Goal: Information Seeking & Learning: Learn about a topic

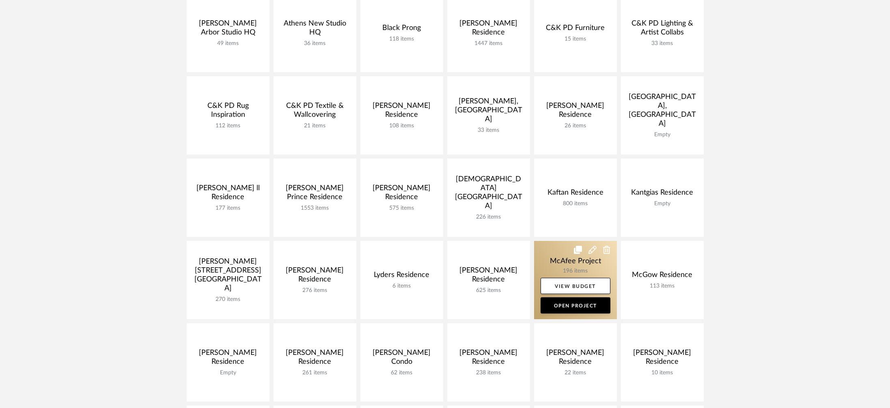
scroll to position [295, 0]
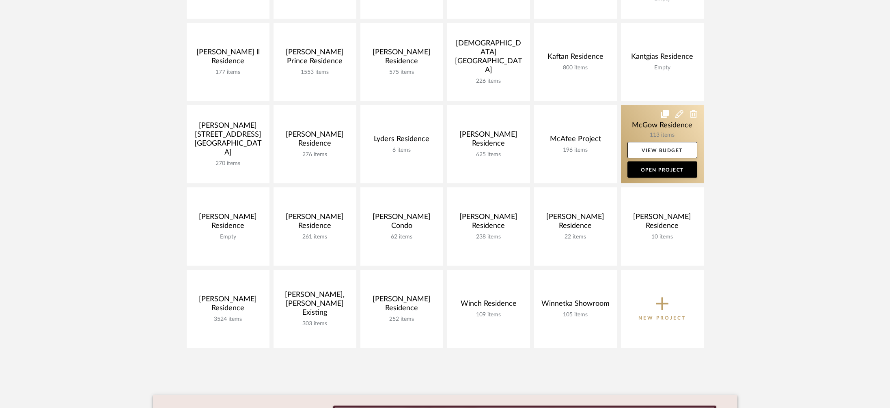
click at [640, 126] on link at bounding box center [662, 144] width 83 height 78
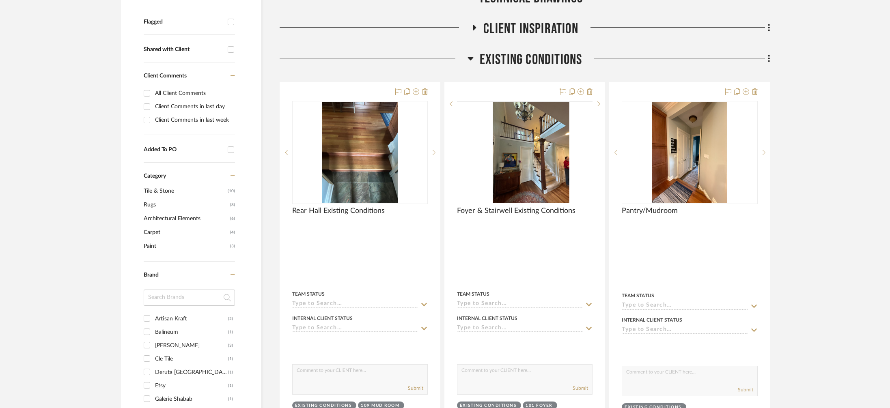
scroll to position [284, 0]
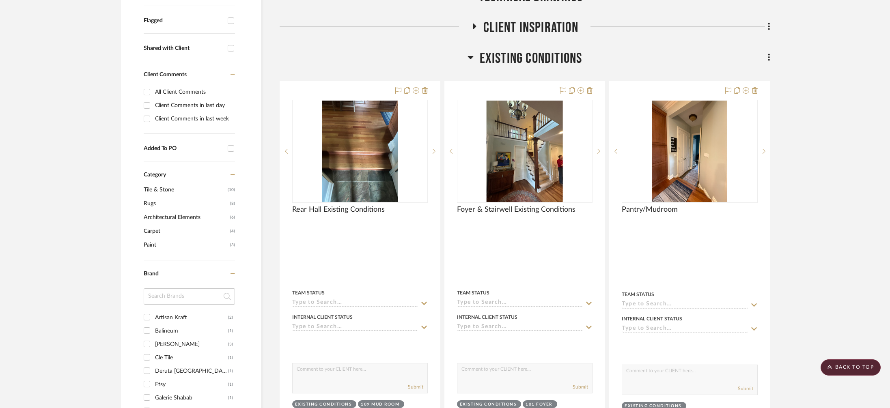
click at [548, 54] on span "Existing Conditions" at bounding box center [531, 58] width 103 height 17
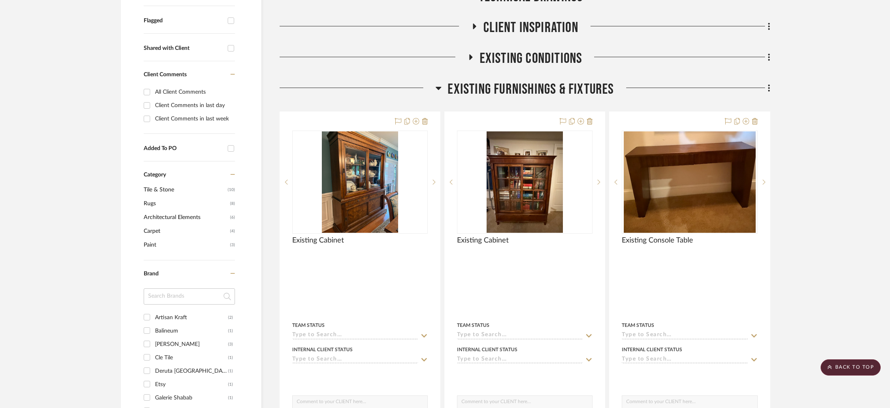
click at [548, 54] on span "Existing Conditions" at bounding box center [531, 58] width 103 height 17
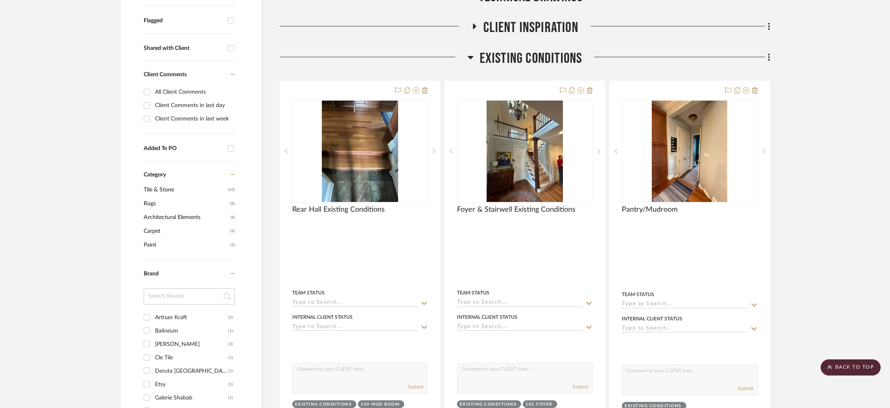
click at [548, 54] on span "Existing Conditions" at bounding box center [531, 58] width 103 height 17
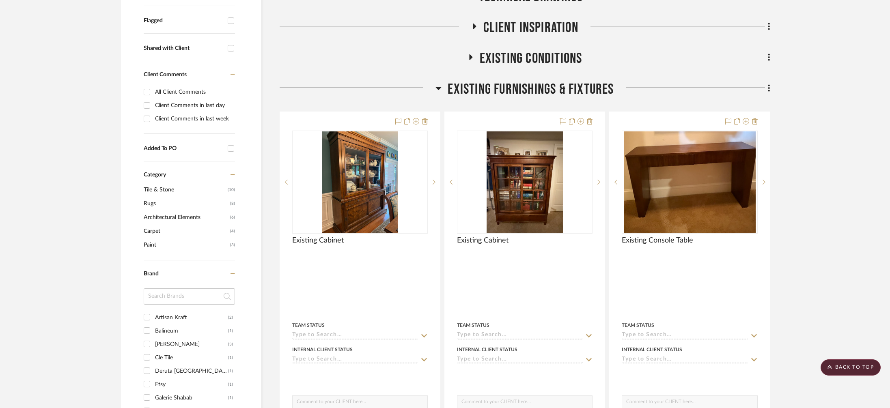
click at [531, 88] on span "Existing Furnishings & Fixtures" at bounding box center [531, 89] width 166 height 17
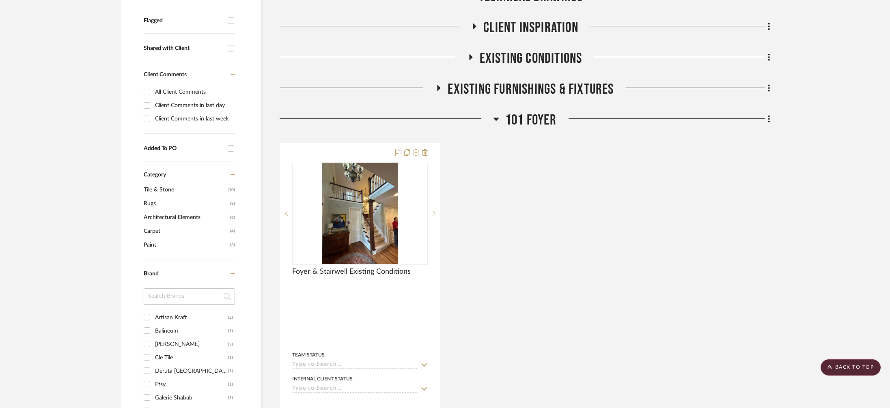
click at [529, 119] on span "101 Foyer" at bounding box center [530, 120] width 51 height 17
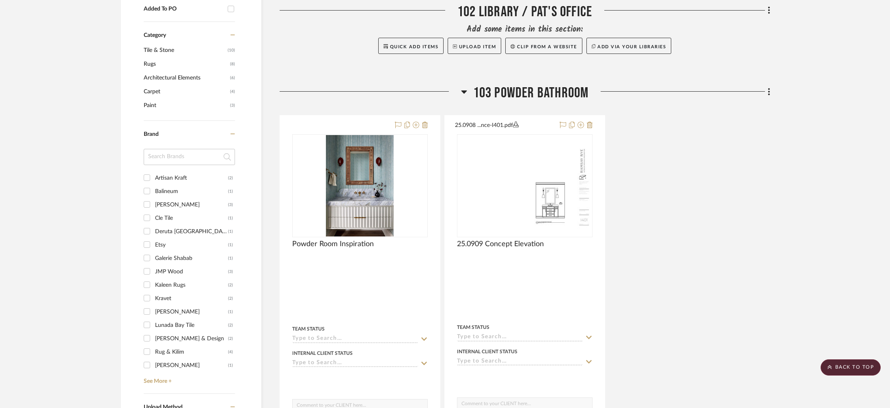
scroll to position [425, 0]
click at [526, 94] on span "103 Powder Bathroom" at bounding box center [531, 91] width 116 height 17
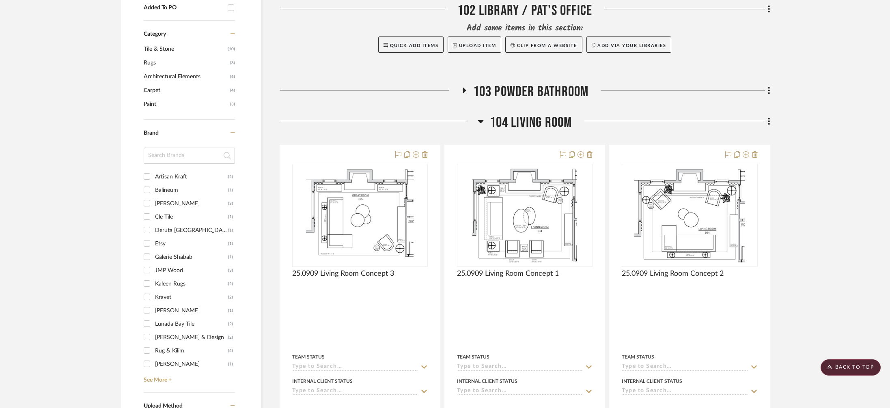
click at [556, 124] on span "104 Living Room" at bounding box center [531, 122] width 82 height 17
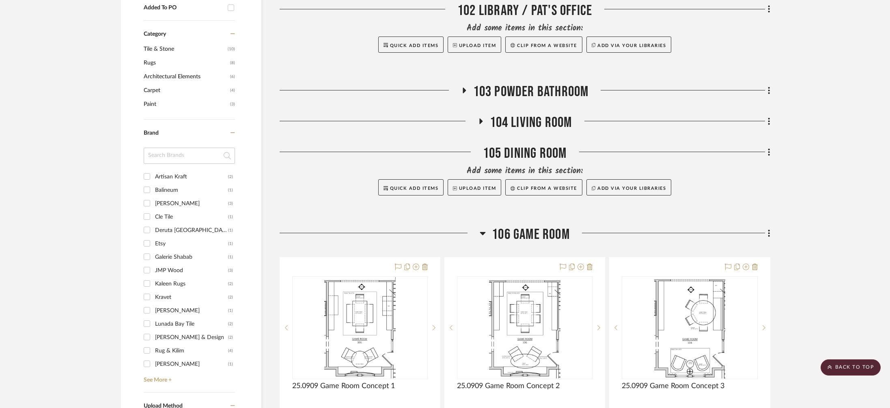
click at [556, 124] on span "104 Living Room" at bounding box center [531, 122] width 82 height 17
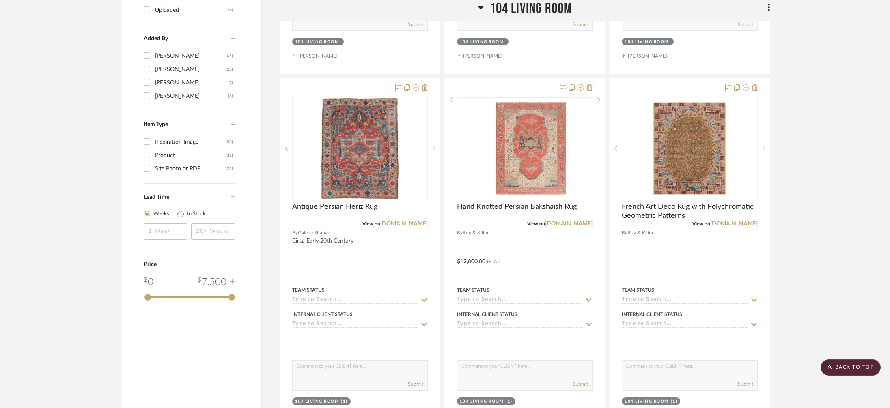
scroll to position [860, 0]
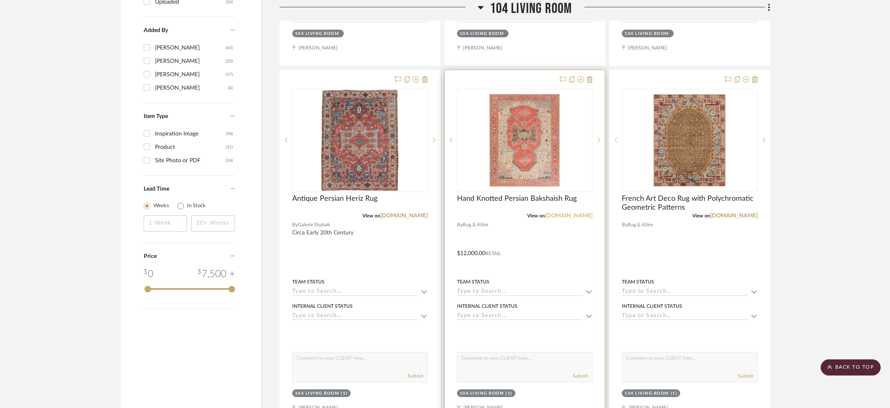
click at [584, 218] on link "[DOMAIN_NAME]" at bounding box center [568, 216] width 47 height 6
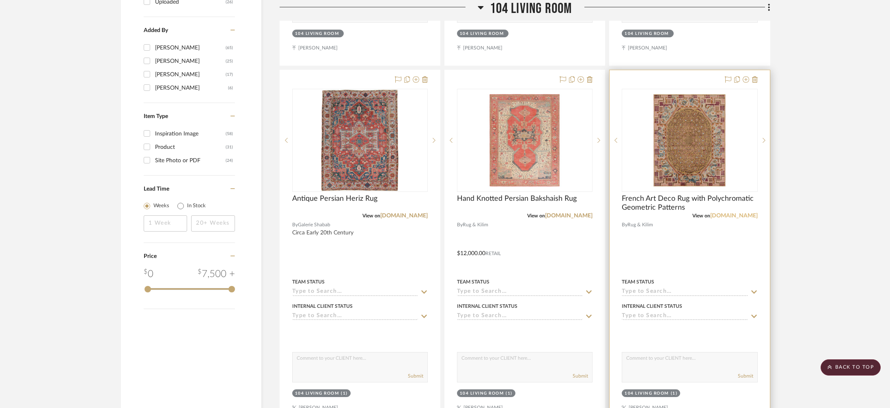
click at [723, 214] on link "[DOMAIN_NAME]" at bounding box center [733, 216] width 47 height 6
click at [699, 127] on img "0" at bounding box center [689, 140] width 81 height 101
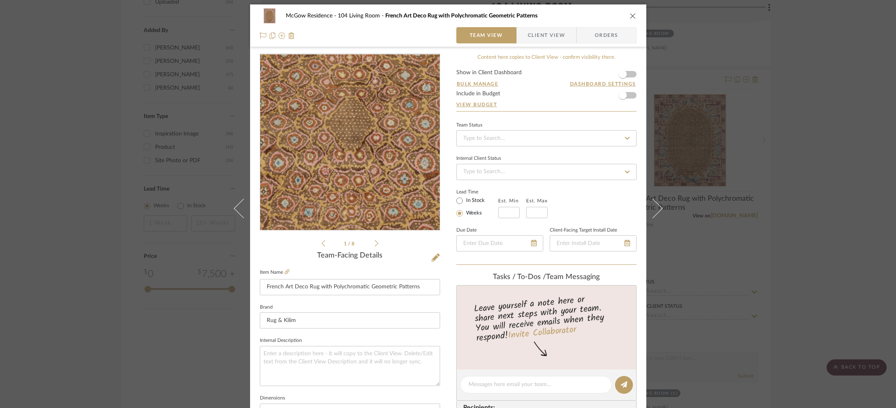
click at [345, 149] on img "0" at bounding box center [349, 142] width 141 height 176
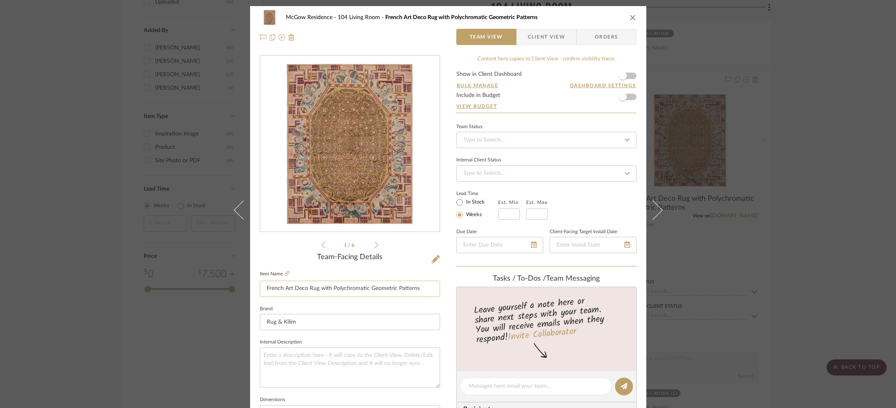
drag, startPoint x: 263, startPoint y: 290, endPoint x: 302, endPoint y: 289, distance: 39.4
click at [302, 289] on input "French Art Deco Rug with Polychromatic Geometric Patterns" at bounding box center [350, 289] width 180 height 16
drag, startPoint x: 829, startPoint y: 151, endPoint x: 640, endPoint y: 175, distance: 189.8
click at [829, 151] on div "McGow Residence 104 Living Room French Art Deco Rug with Polychromatic Geometri…" at bounding box center [448, 204] width 896 height 408
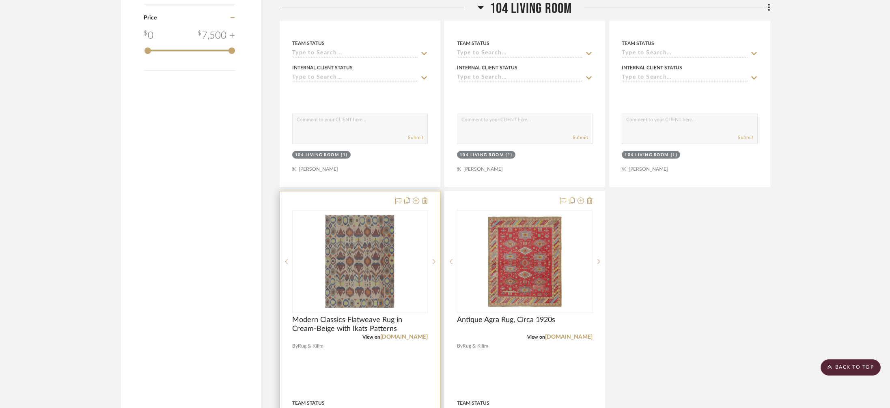
scroll to position [1103, 0]
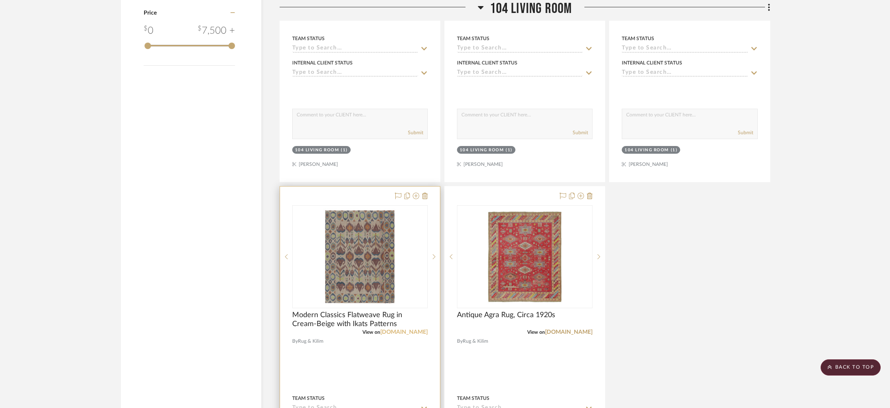
click at [399, 332] on link "[DOMAIN_NAME]" at bounding box center [403, 333] width 47 height 6
click at [568, 334] on link "[DOMAIN_NAME]" at bounding box center [568, 333] width 47 height 6
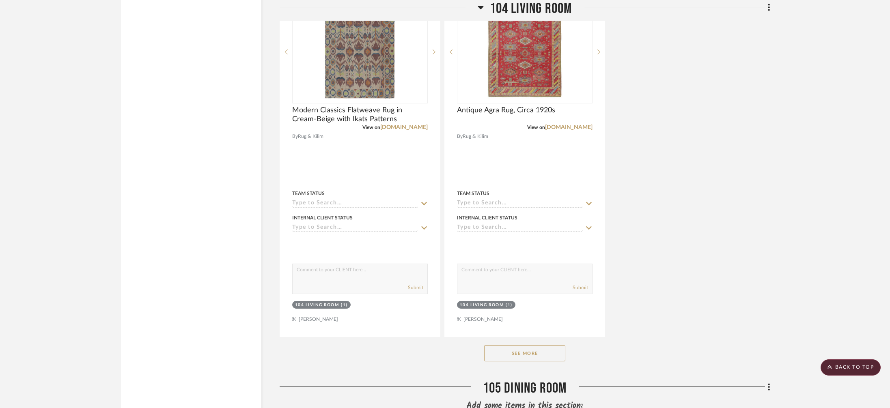
scroll to position [1348, 0]
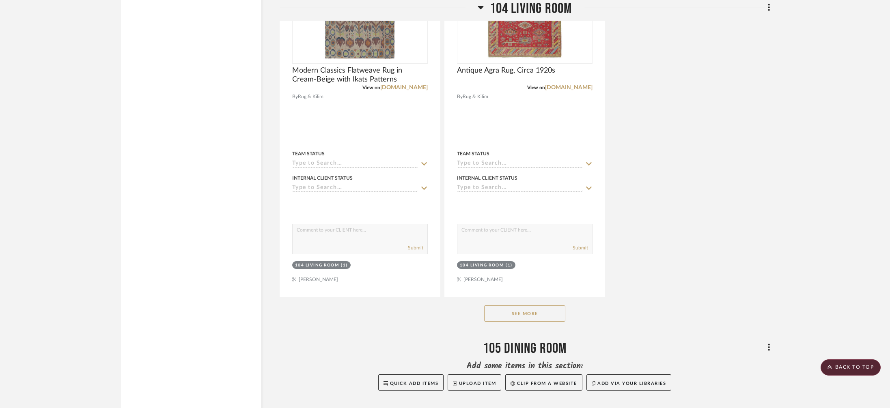
click at [532, 310] on button "See More" at bounding box center [524, 314] width 81 height 16
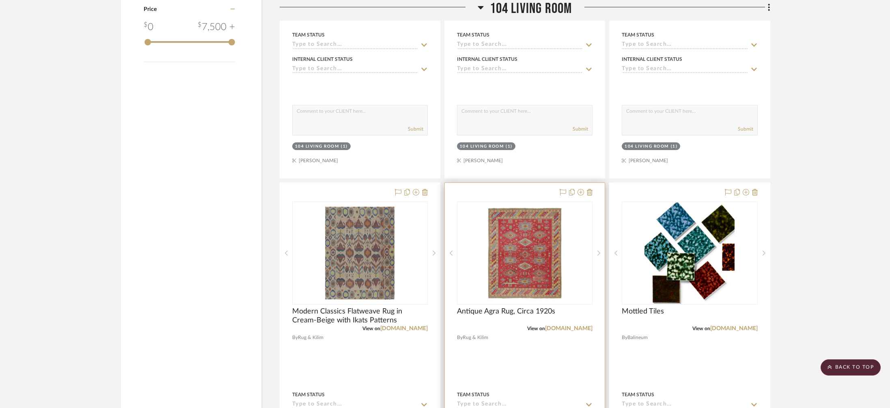
scroll to position [911, 0]
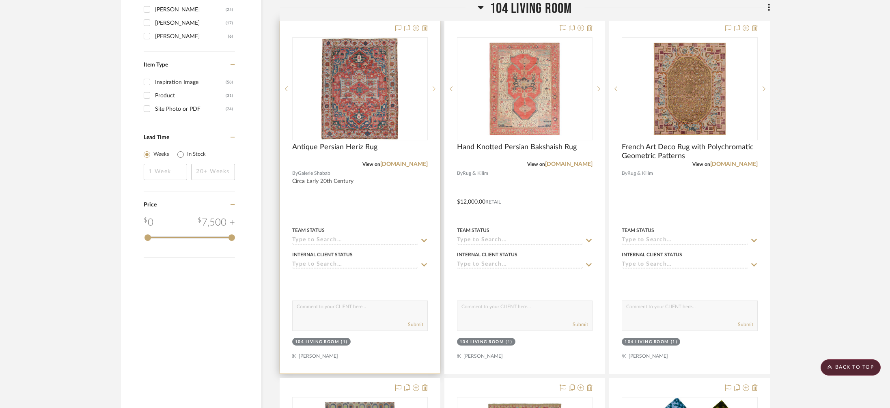
click at [430, 86] on sr-next-btn at bounding box center [434, 89] width 12 height 6
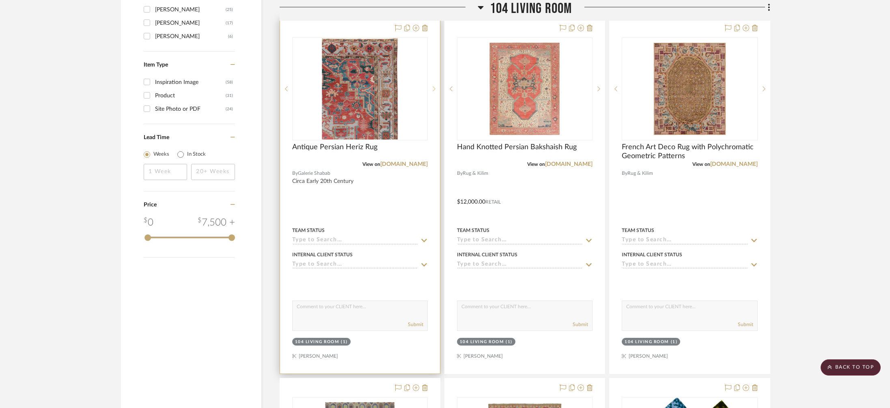
click at [430, 86] on sr-next-btn at bounding box center [434, 89] width 12 height 6
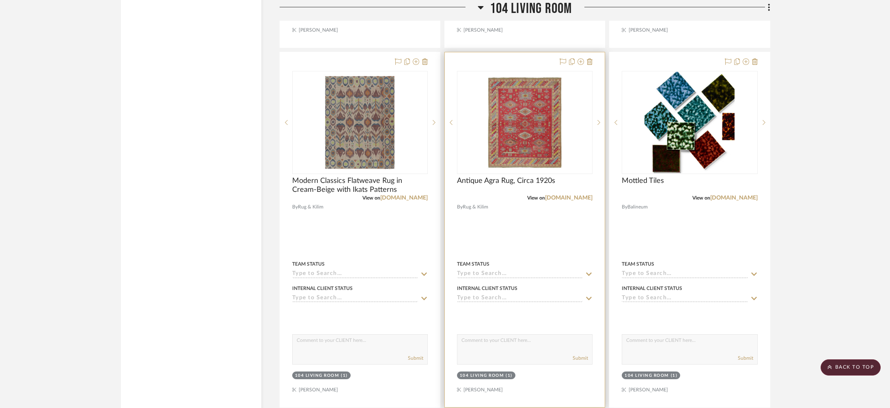
scroll to position [1161, 0]
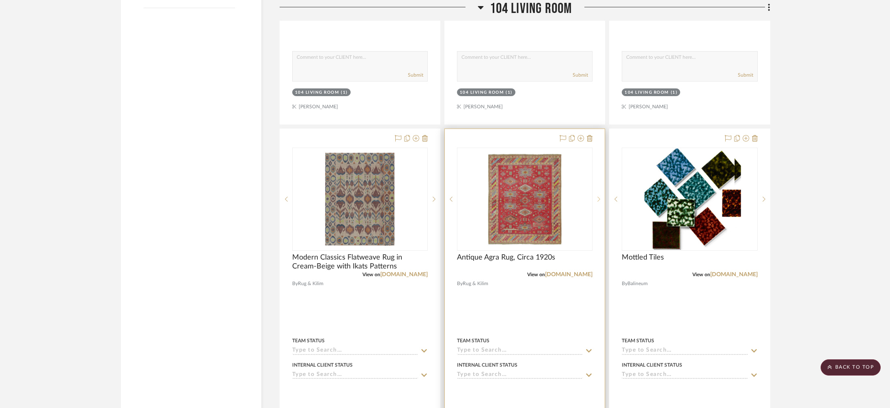
click at [598, 194] on div at bounding box center [599, 199] width 12 height 103
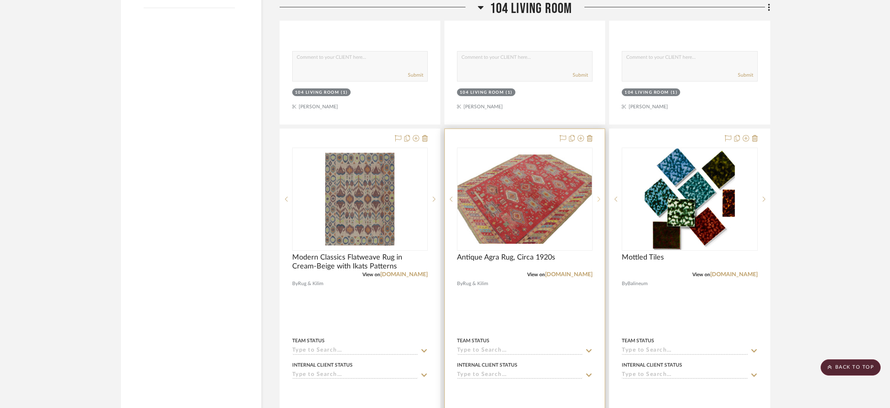
click at [598, 194] on div at bounding box center [599, 199] width 12 height 103
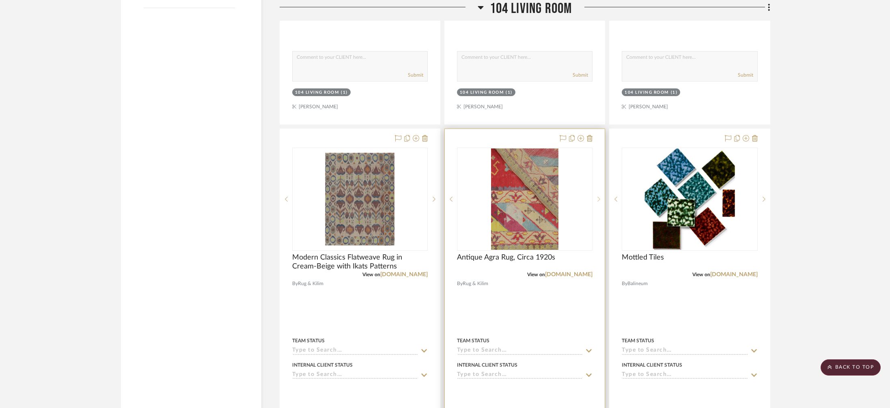
click at [598, 194] on div at bounding box center [599, 199] width 12 height 103
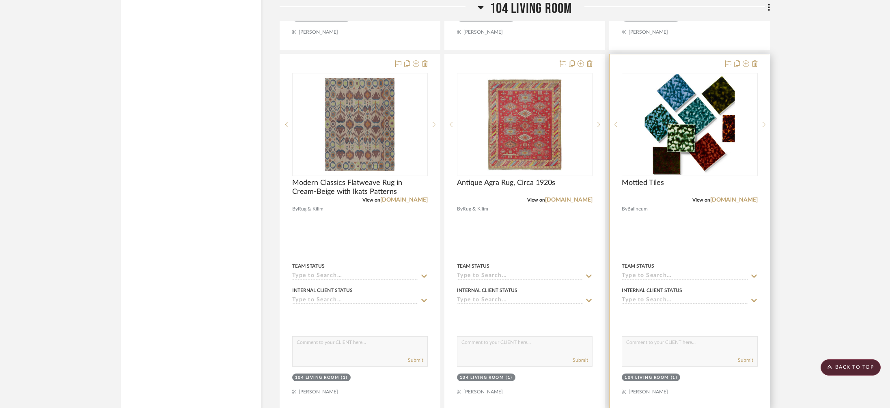
scroll to position [1233, 0]
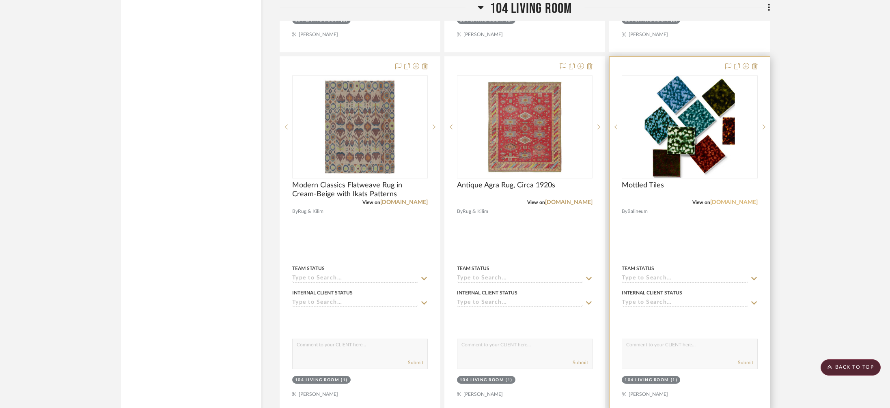
click at [742, 200] on link "[DOMAIN_NAME]" at bounding box center [733, 203] width 47 height 6
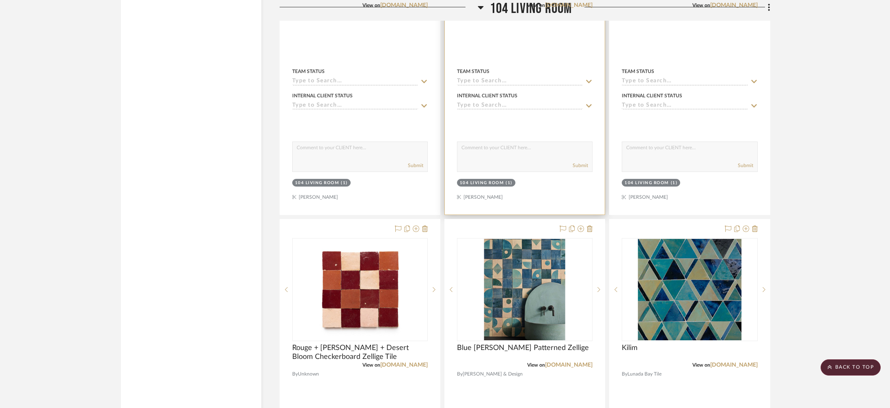
scroll to position [1703, 0]
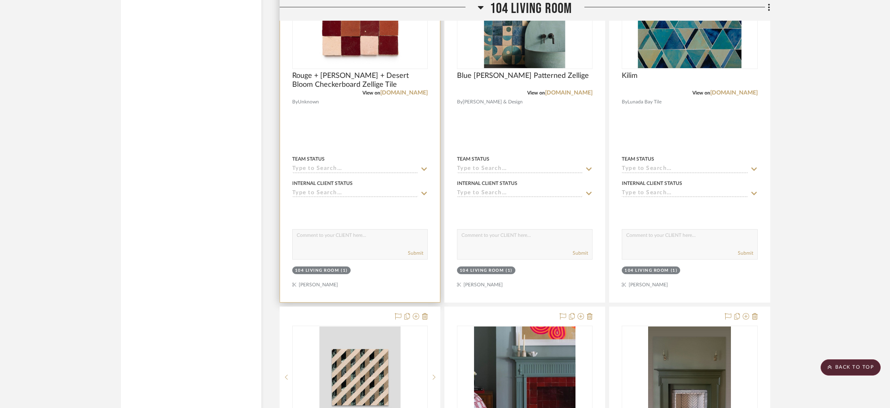
click at [411, 96] on div at bounding box center [360, 124] width 160 height 355
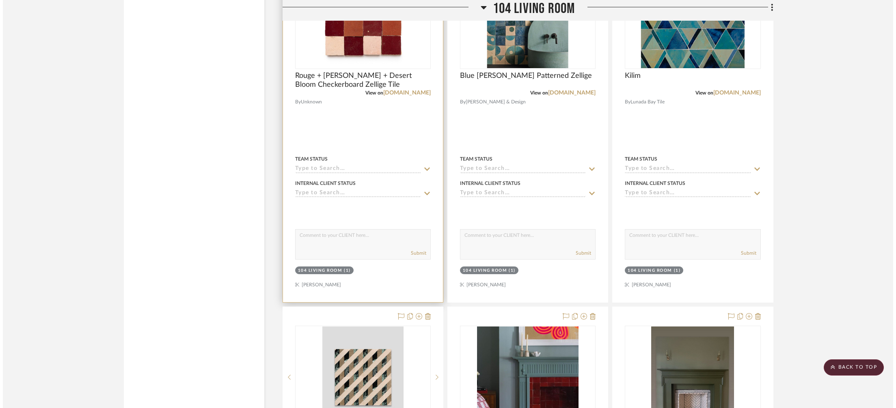
scroll to position [0, 0]
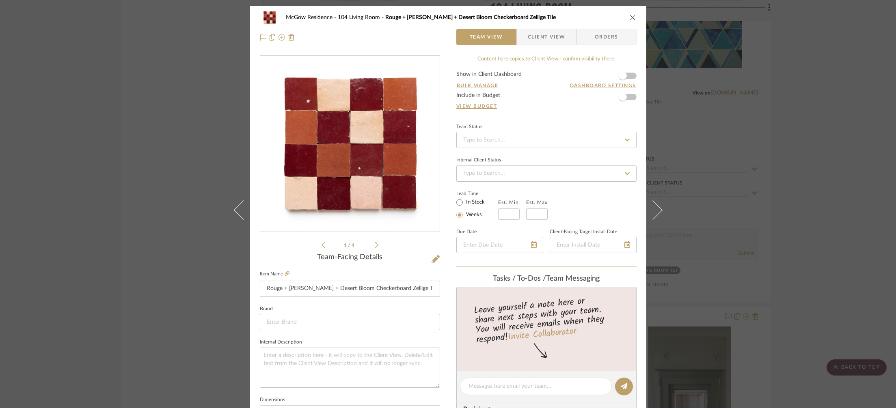
drag, startPoint x: 177, startPoint y: 78, endPoint x: 277, endPoint y: 73, distance: 100.4
click at [177, 78] on div "McGow Residence 104 Living Room Rouge + [PERSON_NAME] + Desert Bloom Checkerboa…" at bounding box center [448, 204] width 896 height 408
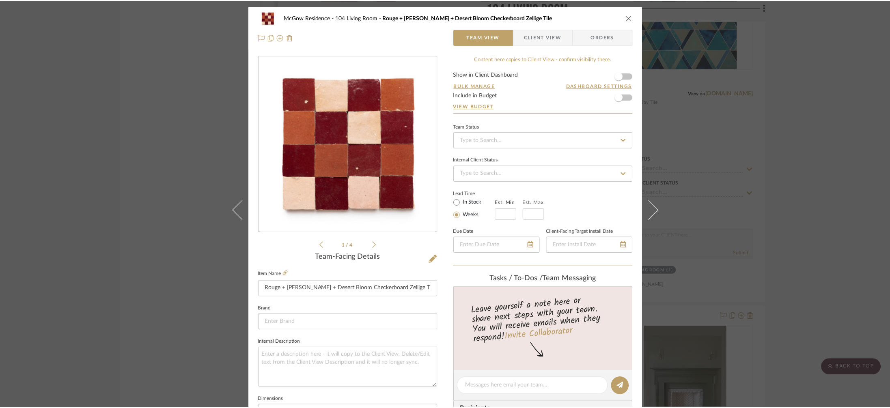
scroll to position [1703, 0]
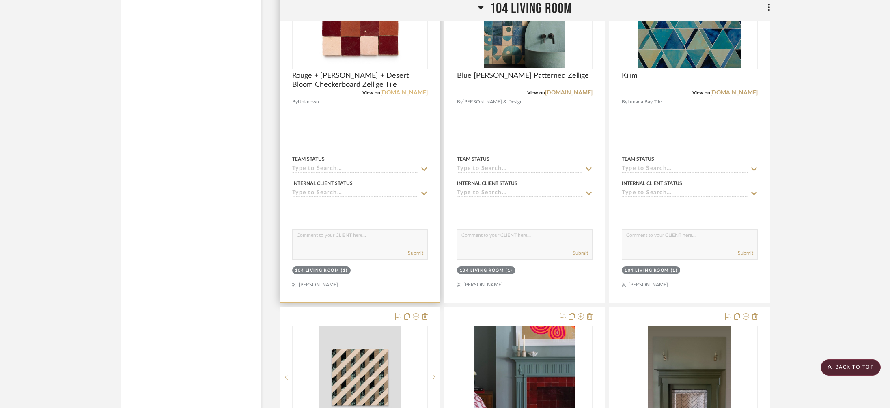
click at [412, 92] on link "[DOMAIN_NAME]" at bounding box center [403, 93] width 47 height 6
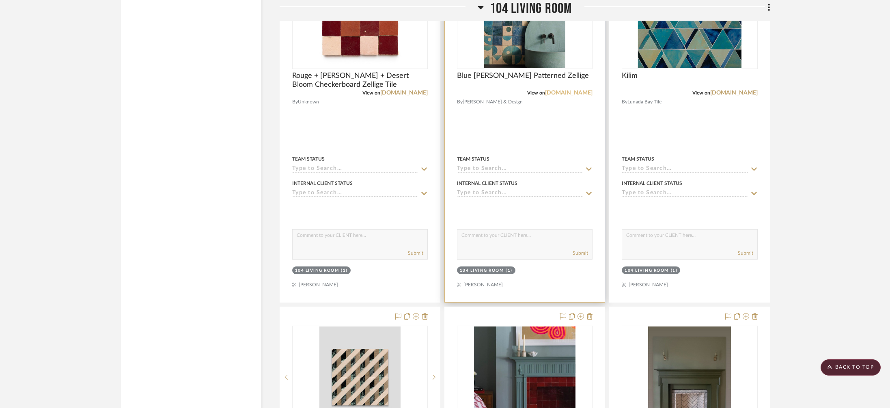
click at [563, 90] on link "[DOMAIN_NAME]" at bounding box center [568, 93] width 47 height 6
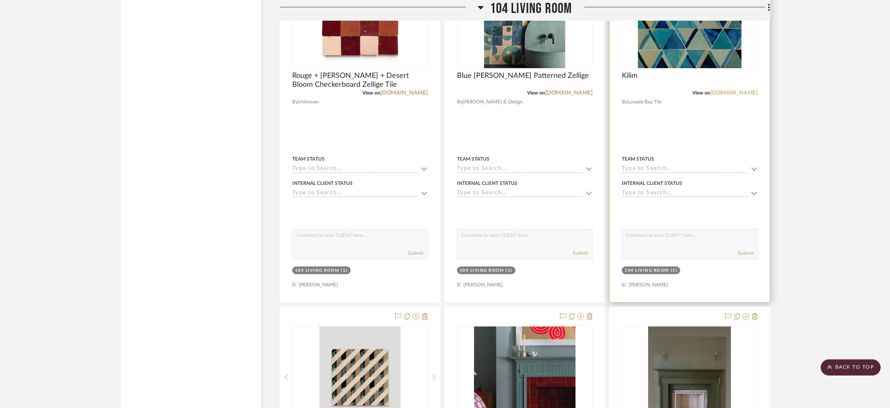
click at [730, 91] on link "[DOMAIN_NAME]" at bounding box center [733, 93] width 47 height 6
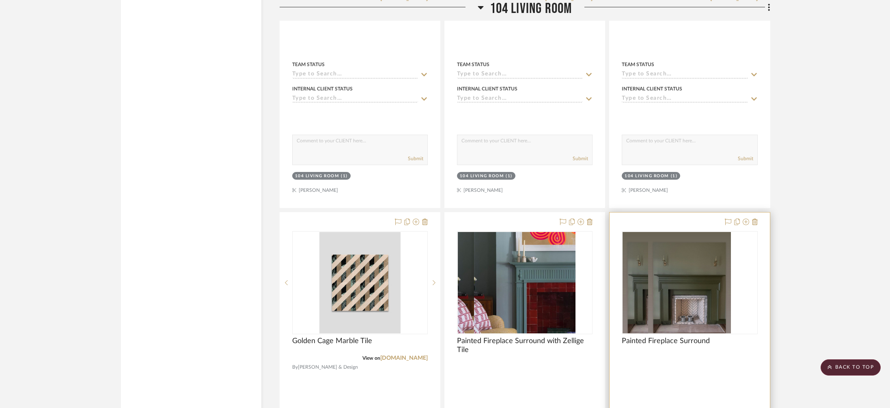
scroll to position [1917, 0]
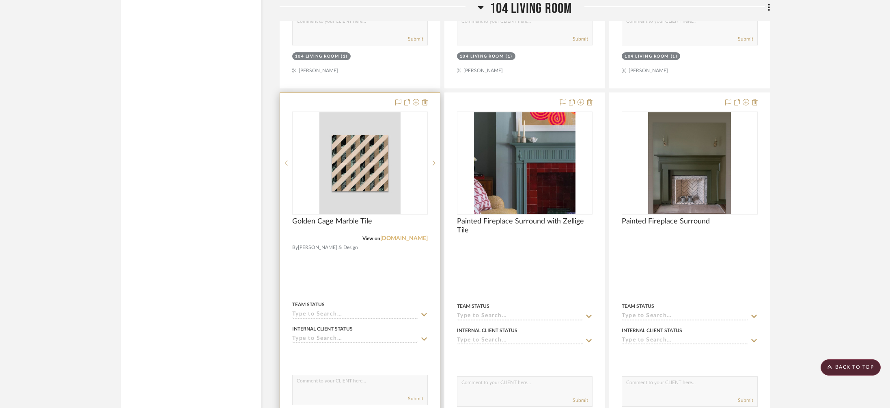
click at [406, 237] on link "[DOMAIN_NAME]" at bounding box center [403, 239] width 47 height 6
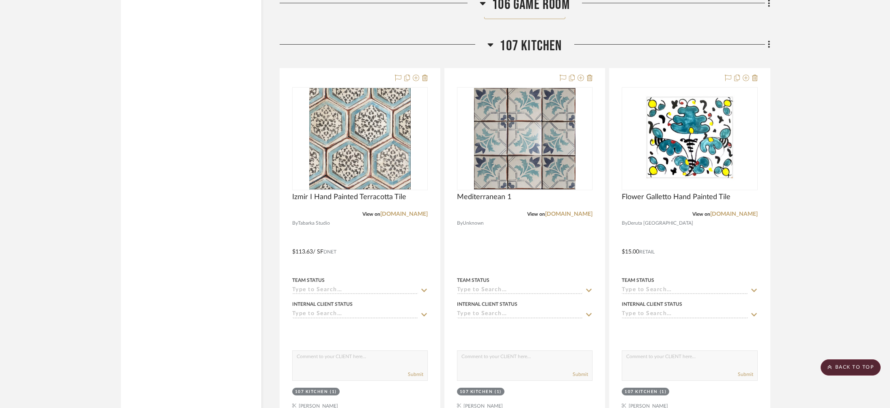
scroll to position [4353, 0]
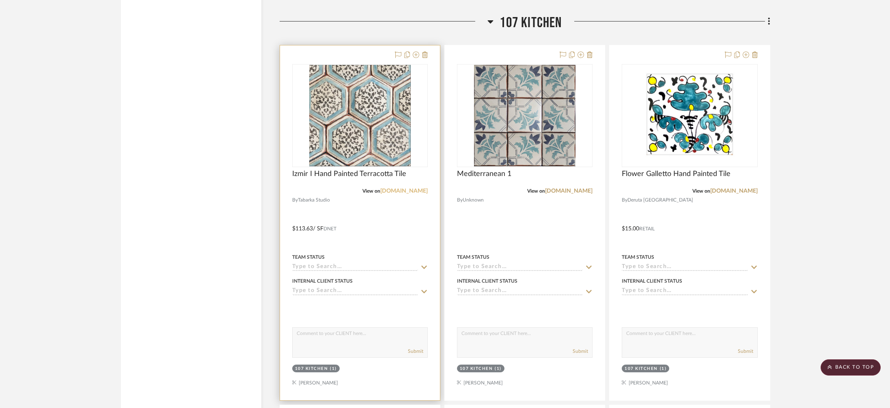
click at [417, 188] on link "[DOMAIN_NAME]" at bounding box center [403, 191] width 47 height 6
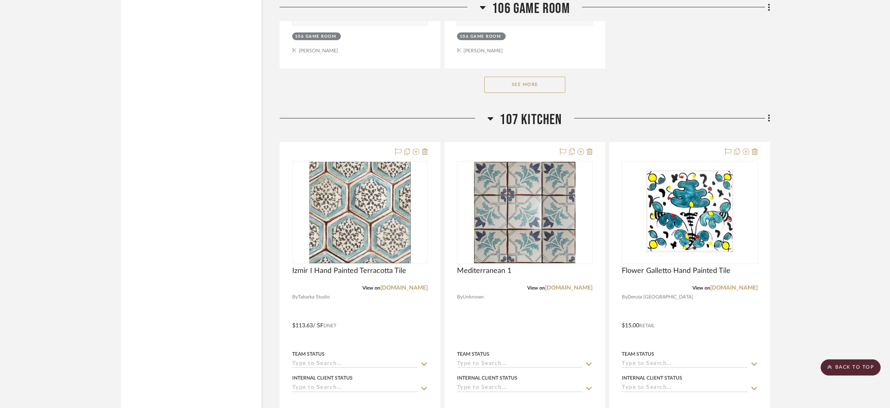
scroll to position [4155, 0]
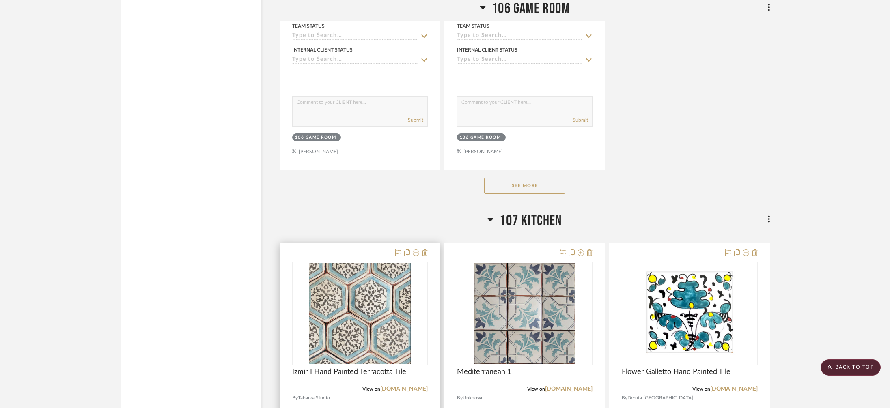
click at [410, 386] on div "View on [DOMAIN_NAME]" at bounding box center [360, 389] width 136 height 7
click at [410, 386] on link "[DOMAIN_NAME]" at bounding box center [403, 389] width 47 height 6
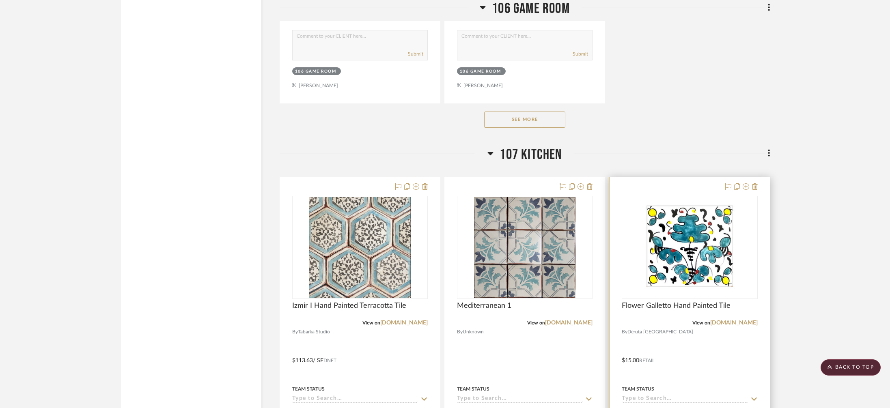
scroll to position [4267, 0]
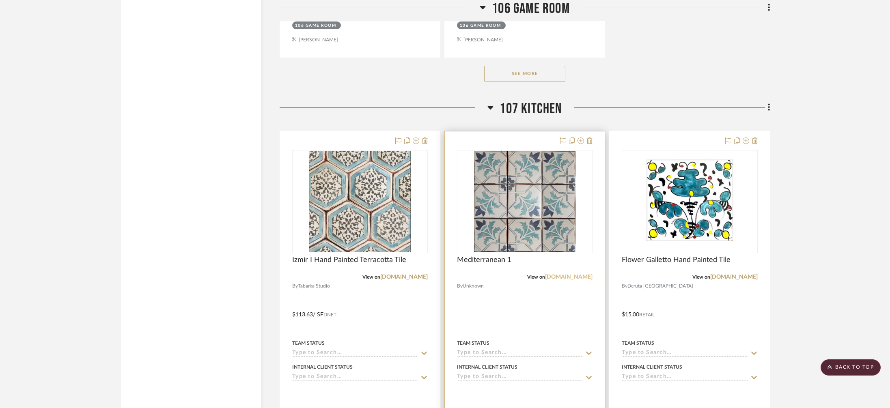
click at [569, 274] on link "[DOMAIN_NAME]" at bounding box center [568, 277] width 47 height 6
click at [541, 211] on img "0" at bounding box center [524, 201] width 101 height 101
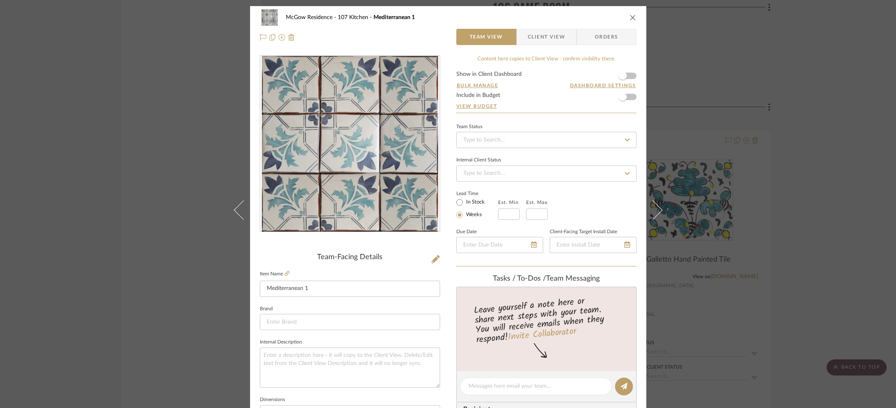
click at [325, 196] on div at bounding box center [349, 144] width 179 height 177
click at [349, 187] on img "0" at bounding box center [350, 144] width 176 height 176
click at [162, 162] on div "McGow Residence 107 Kitchen Mediterranean 1 Team View Client View Orders Team-F…" at bounding box center [448, 204] width 896 height 408
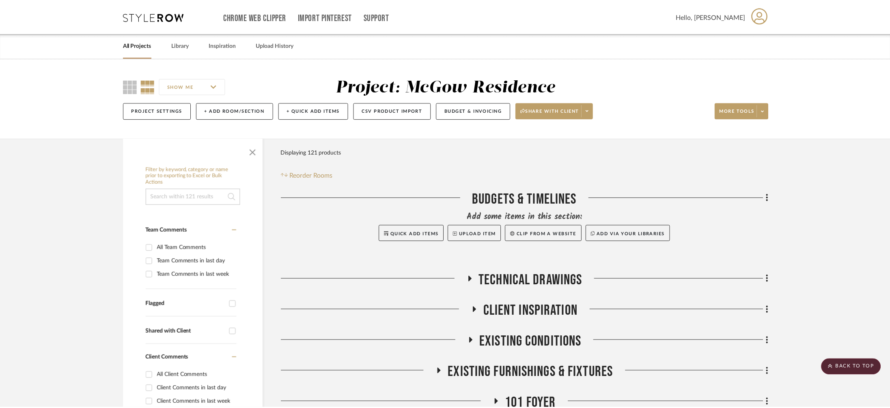
scroll to position [4267, 0]
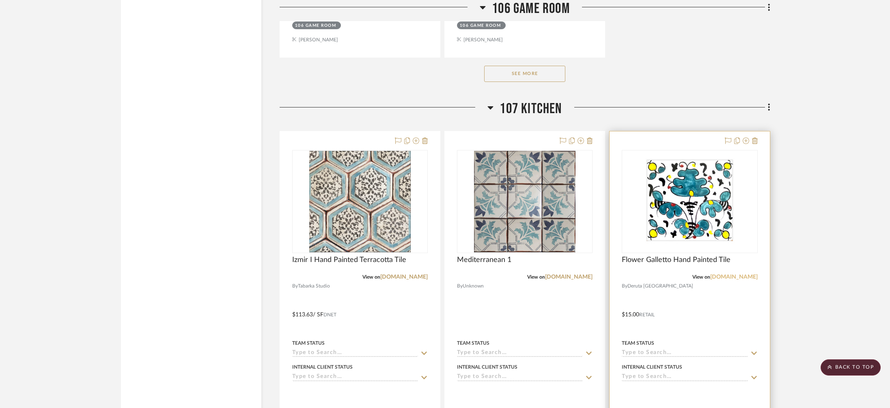
click at [730, 274] on link "[DOMAIN_NAME]" at bounding box center [733, 277] width 47 height 6
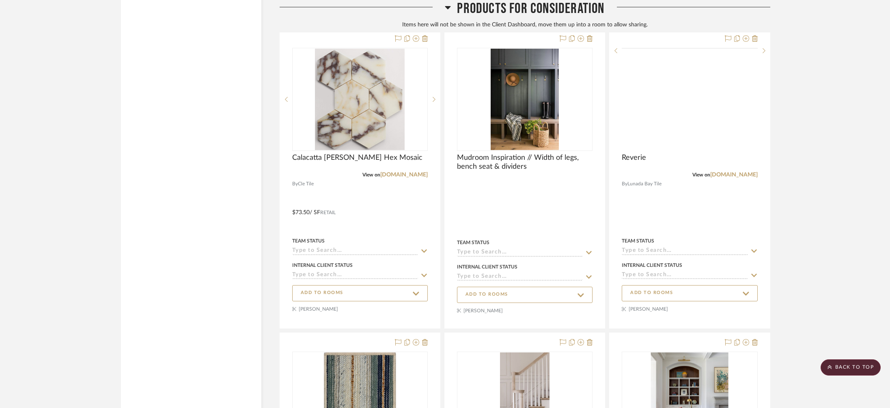
scroll to position [7976, 0]
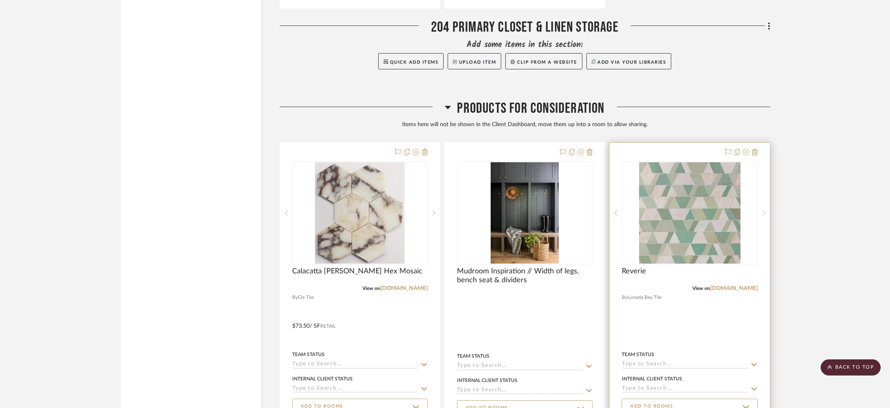
click at [765, 197] on div at bounding box center [764, 213] width 12 height 103
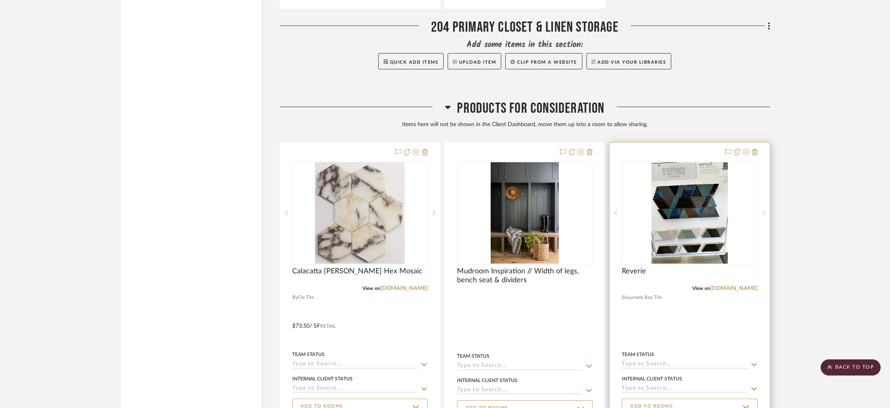
click at [765, 197] on div at bounding box center [764, 213] width 12 height 103
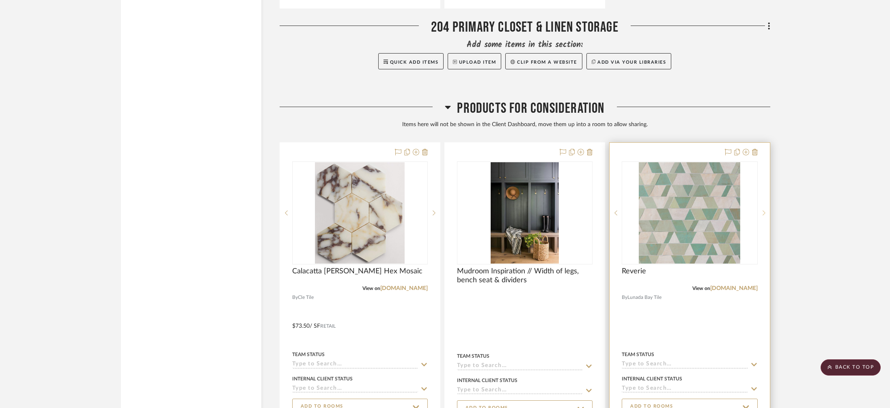
click at [765, 197] on div at bounding box center [764, 213] width 12 height 103
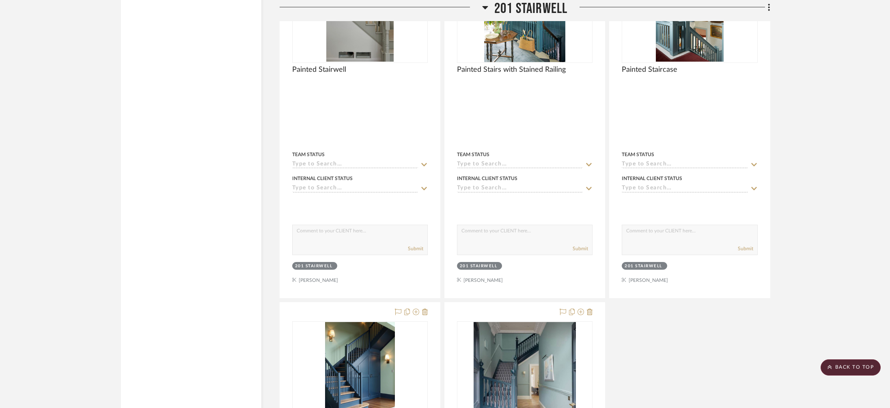
scroll to position [6396, 0]
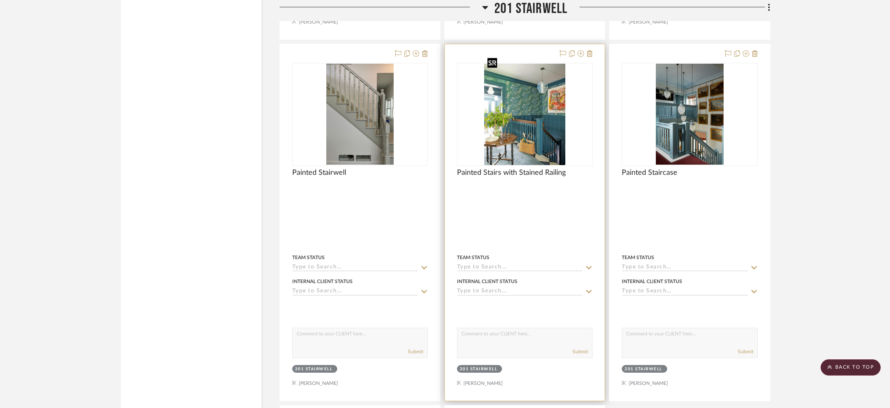
click at [478, 95] on div "0" at bounding box center [524, 114] width 135 height 102
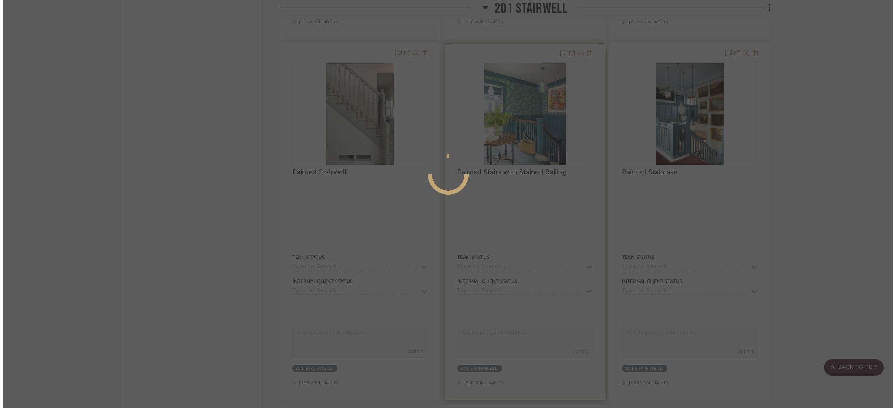
scroll to position [0, 0]
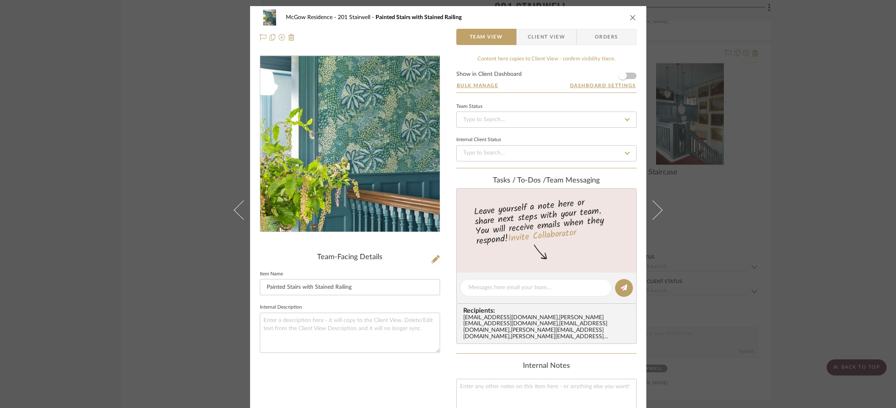
click at [325, 136] on img "0" at bounding box center [349, 144] width 141 height 176
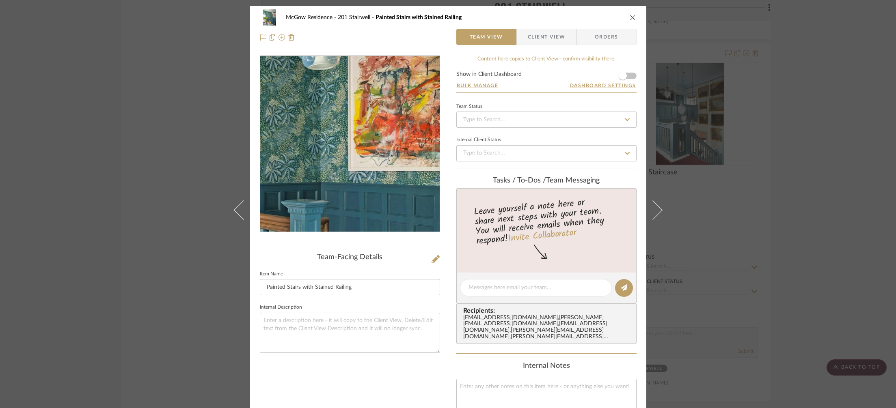
click at [395, 132] on img "0" at bounding box center [349, 144] width 141 height 176
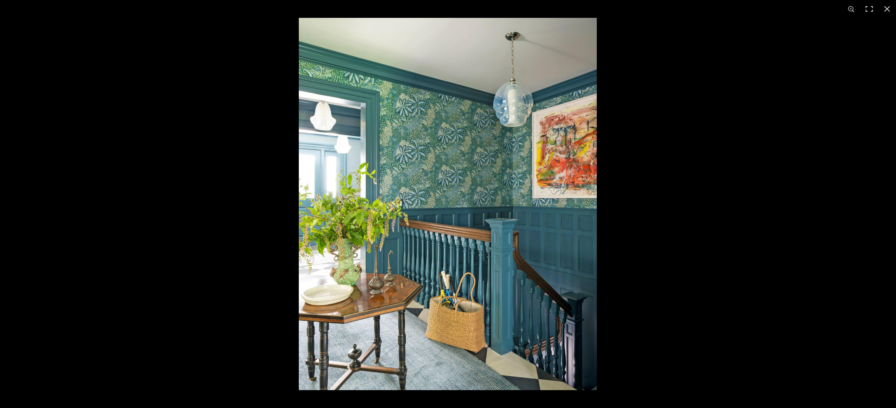
click at [449, 136] on img at bounding box center [448, 204] width 298 height 373
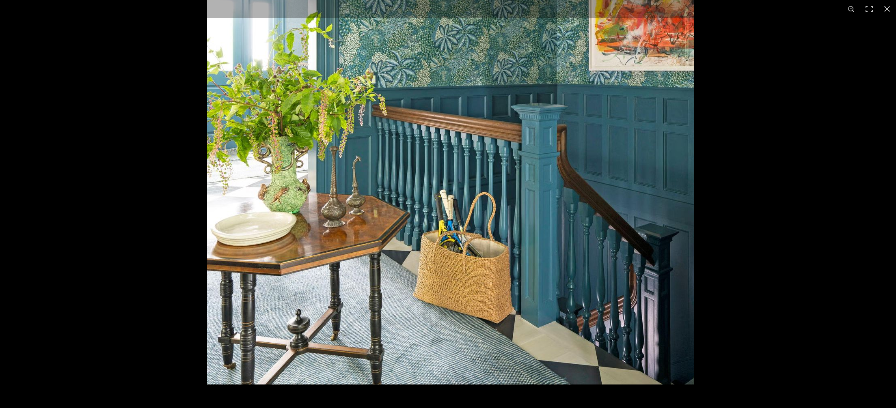
click at [554, 41] on img at bounding box center [450, 80] width 487 height 609
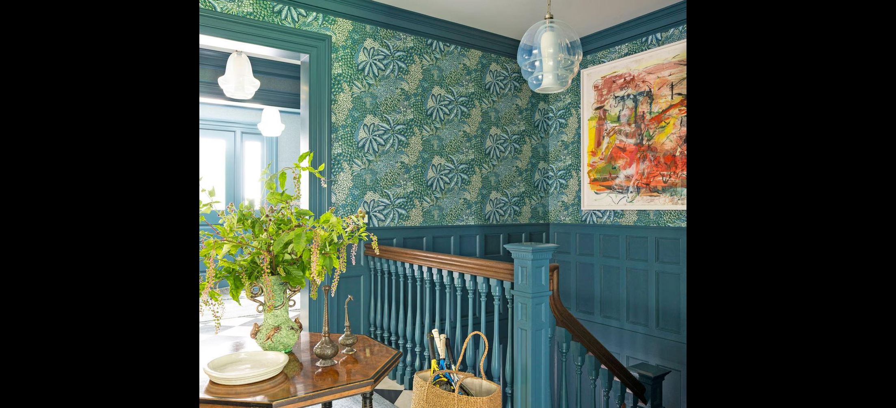
click at [486, 231] on img at bounding box center [442, 219] width 487 height 609
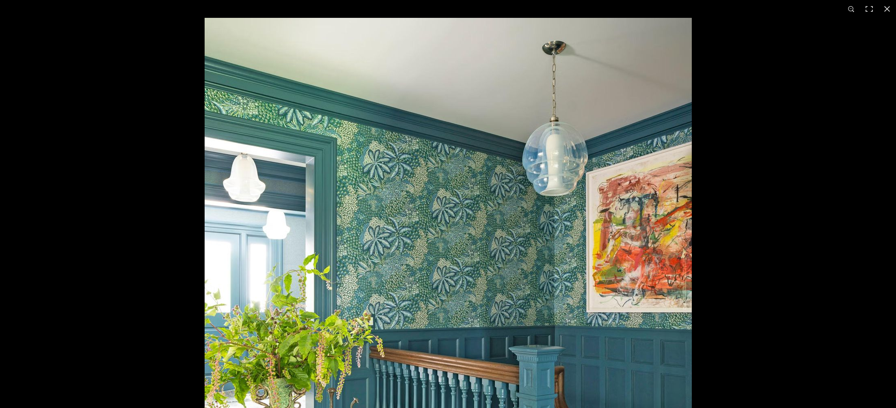
click at [491, 228] on img at bounding box center [448, 322] width 487 height 609
